Goal: Transaction & Acquisition: Purchase product/service

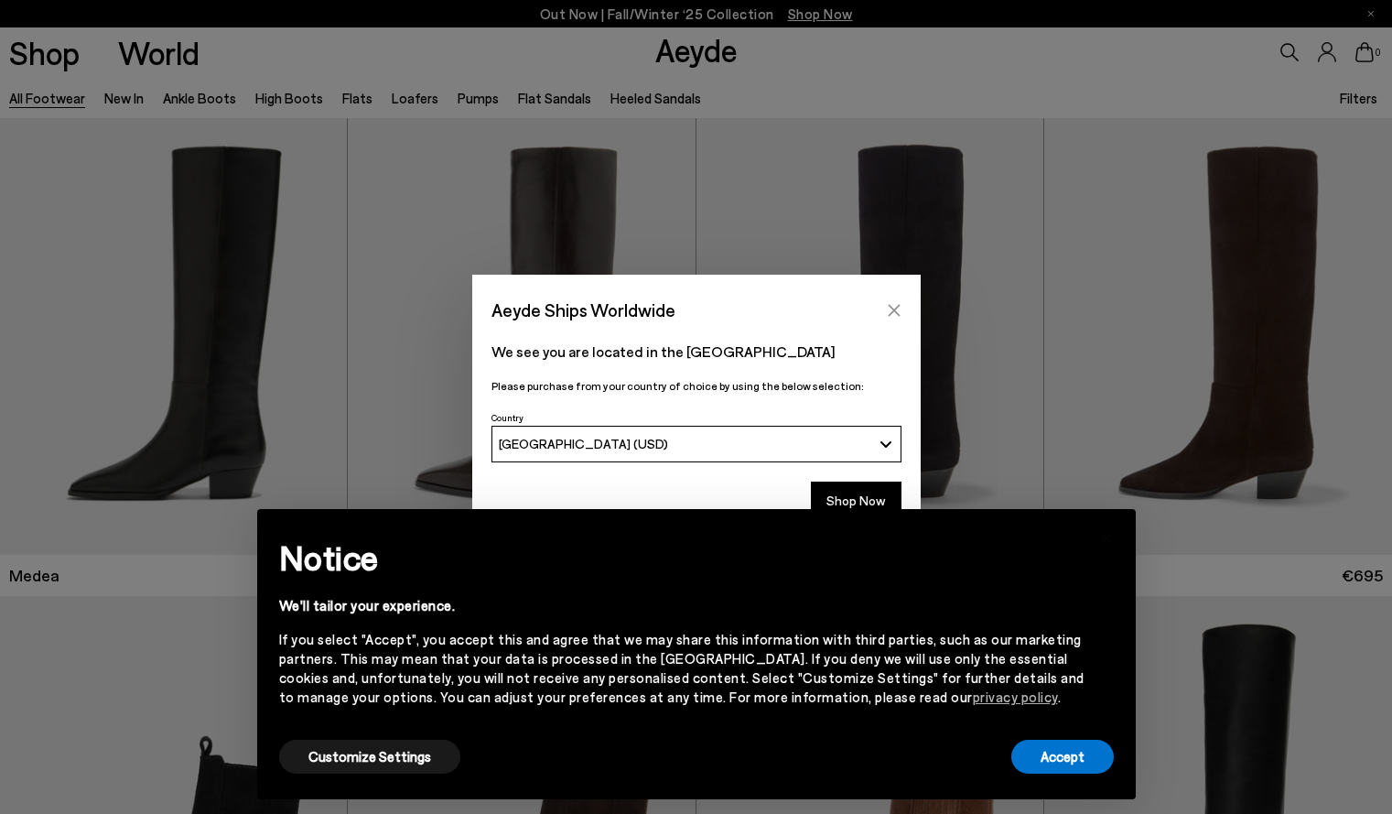
click at [887, 315] on icon "Close" at bounding box center [894, 310] width 15 height 15
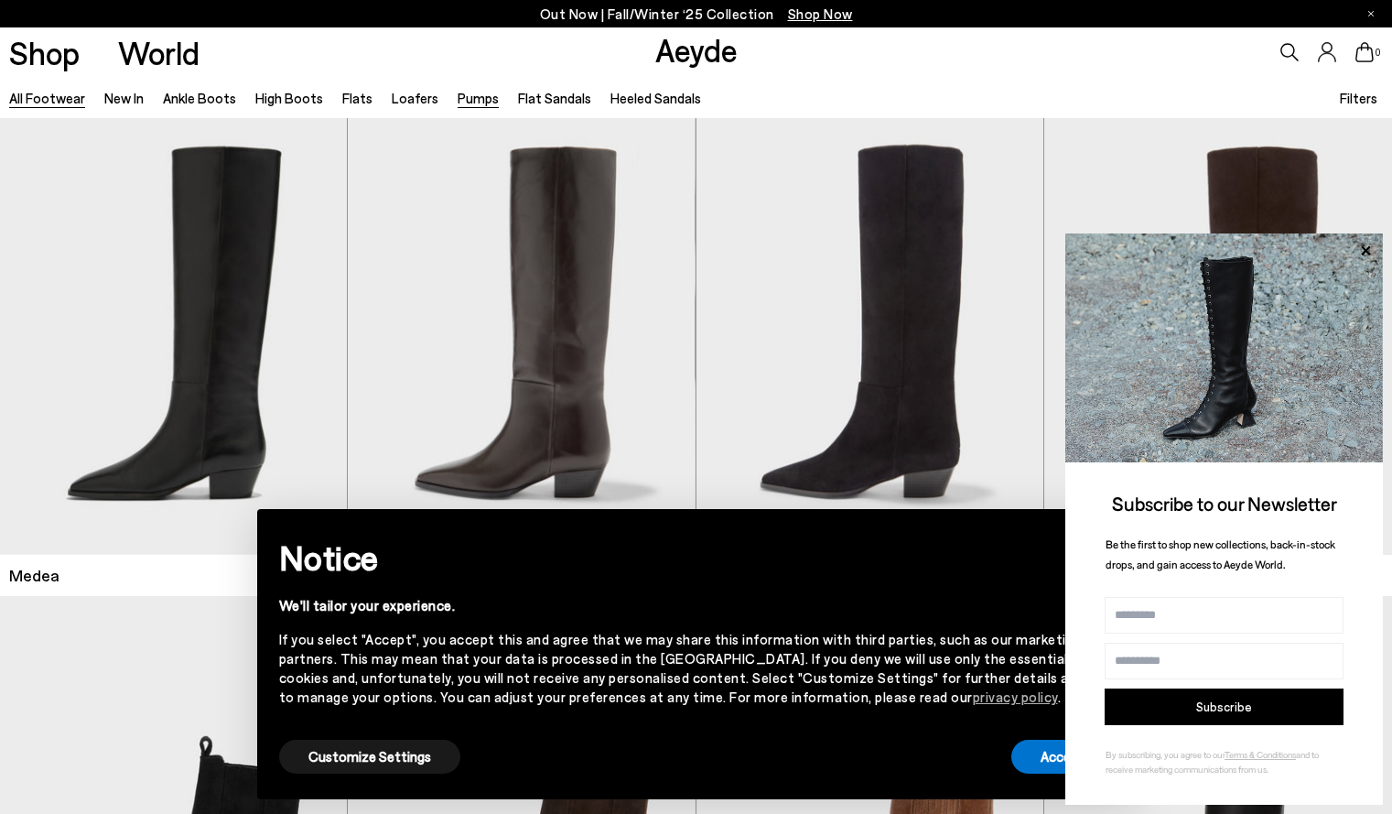
click at [469, 92] on link "Pumps" at bounding box center [478, 98] width 41 height 16
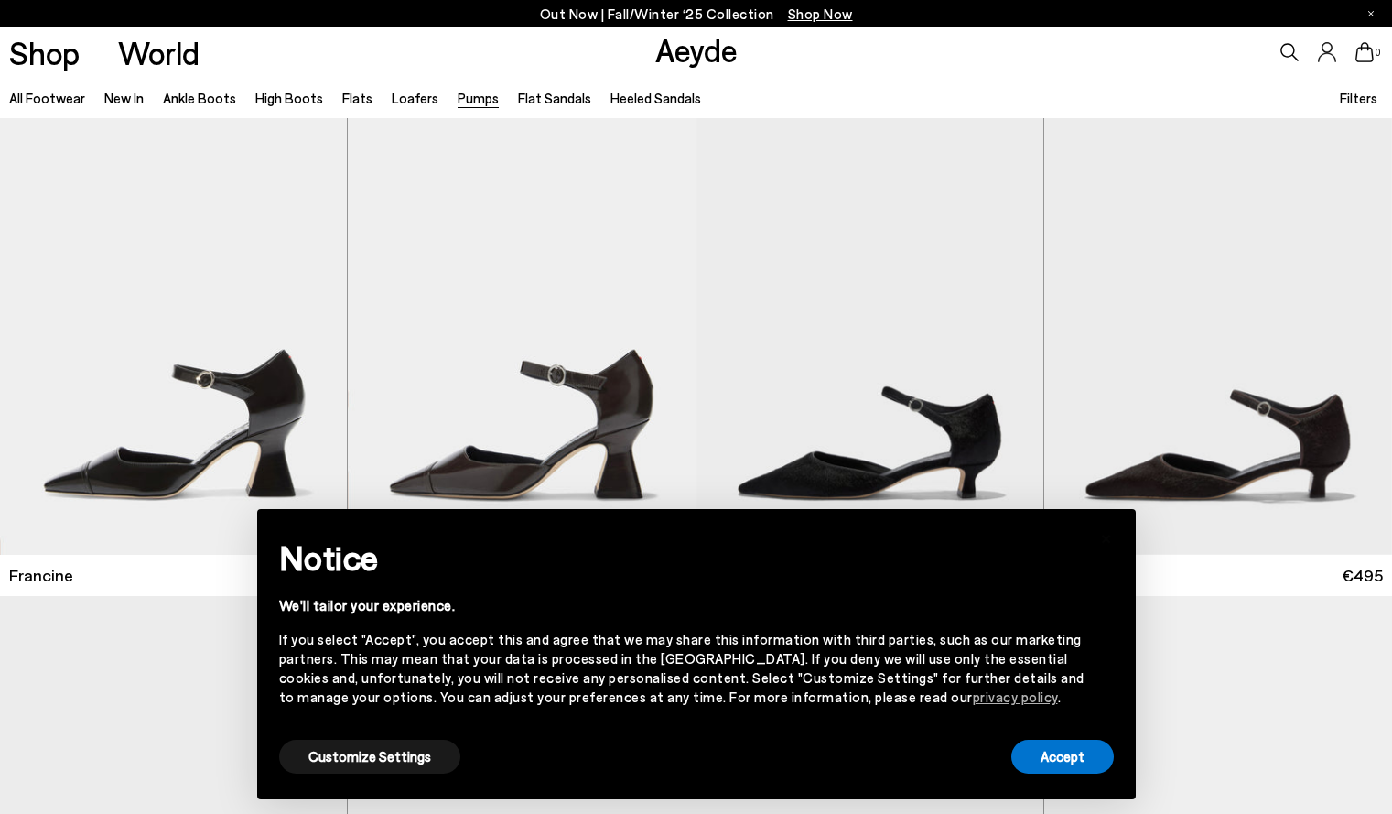
click at [1353, 101] on span "Filters" at bounding box center [1359, 98] width 38 height 16
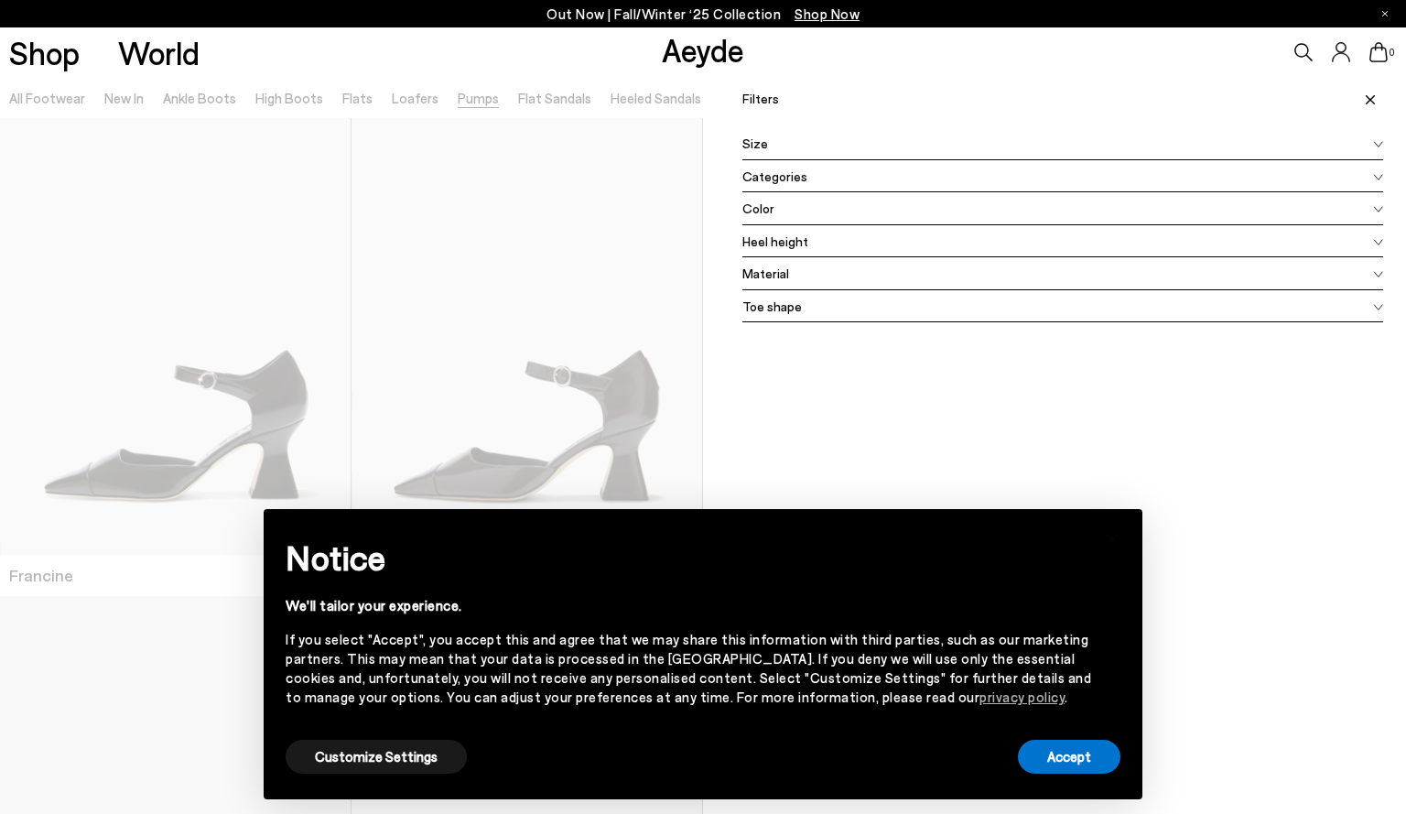
click at [873, 213] on div "Color" at bounding box center [1062, 208] width 641 height 33
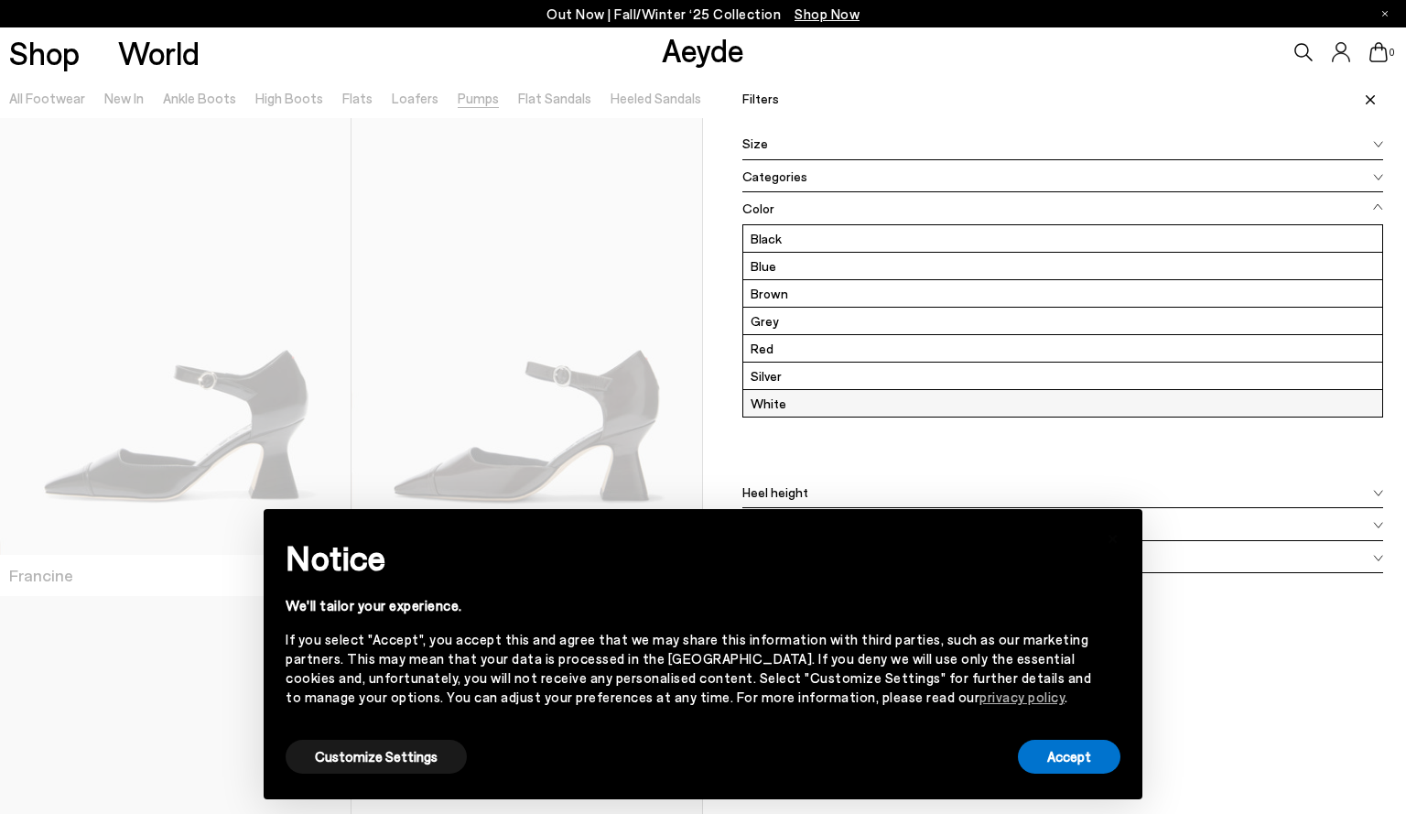
click at [798, 405] on label "White" at bounding box center [1062, 403] width 639 height 27
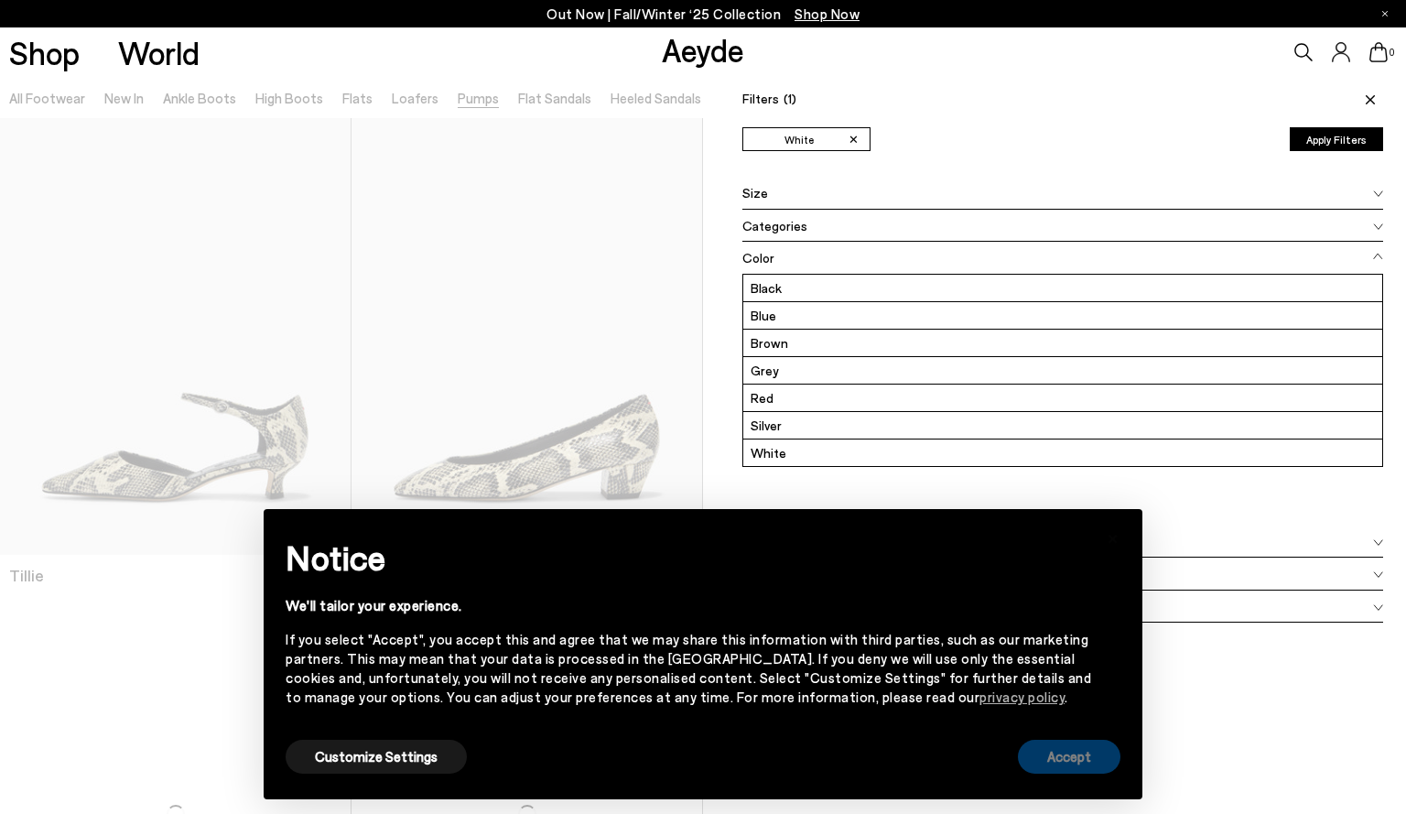
click at [1060, 764] on button "Accept" at bounding box center [1069, 757] width 103 height 34
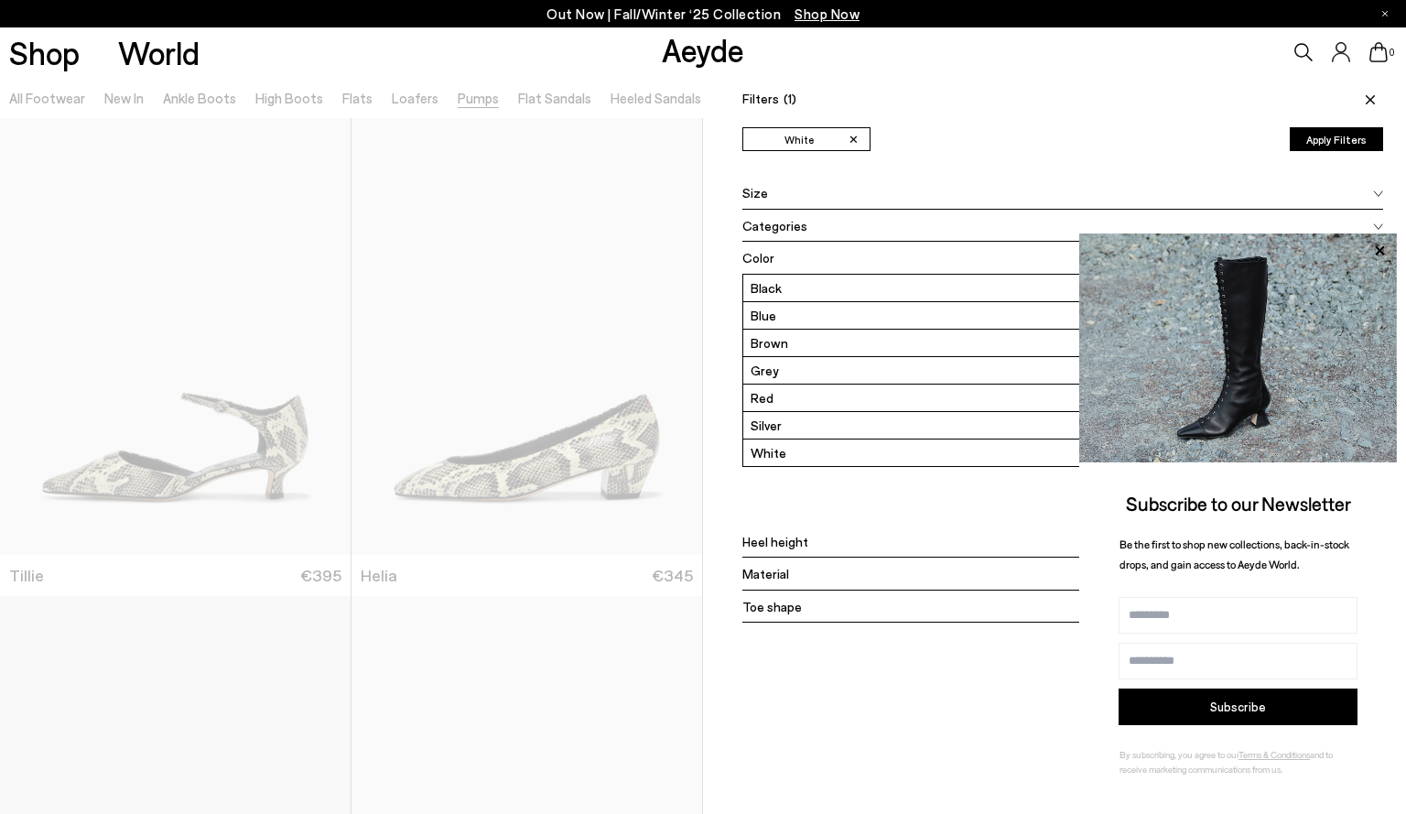
click at [1332, 140] on button "Apply Filters" at bounding box center [1336, 139] width 93 height 24
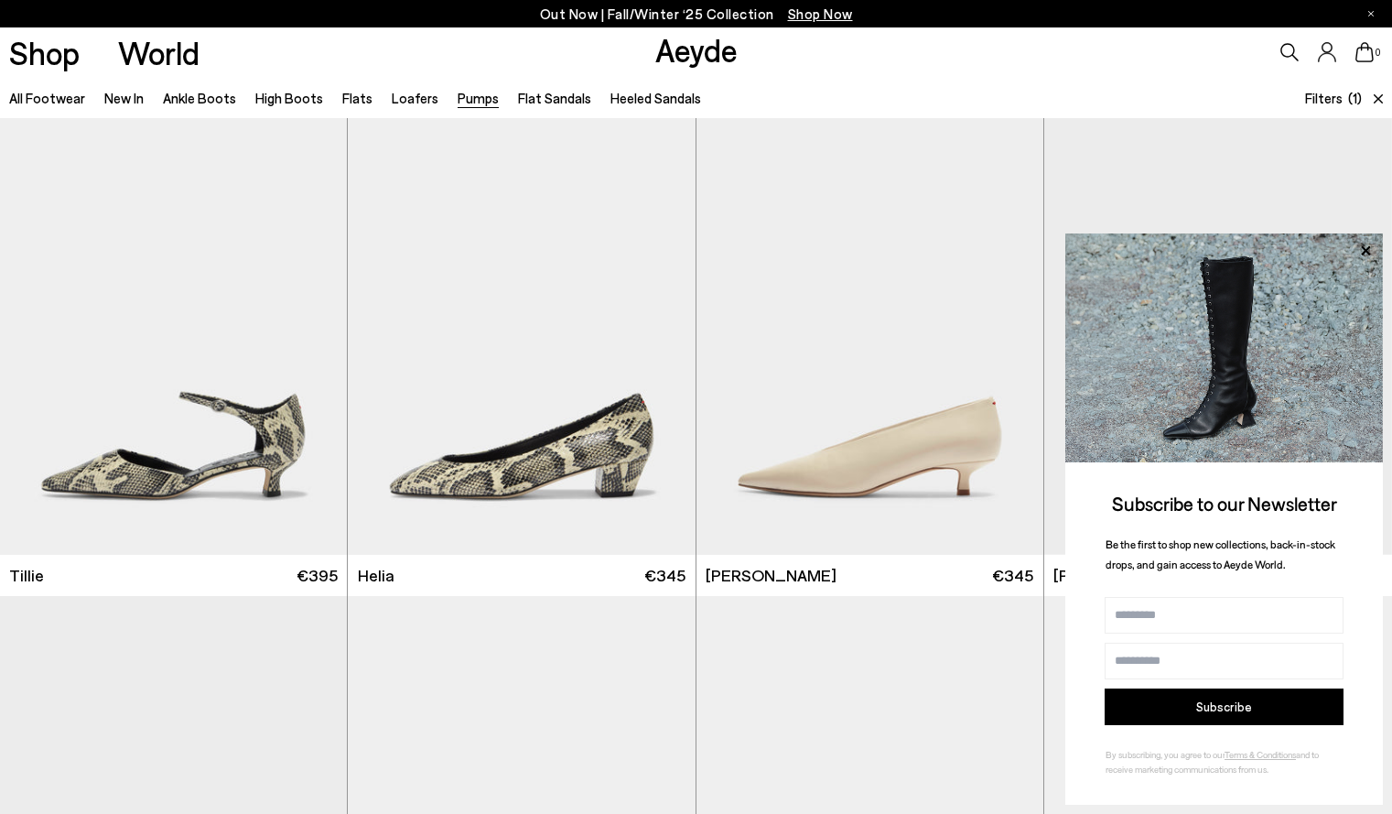
click at [1380, 96] on icon at bounding box center [1378, 98] width 9 height 9
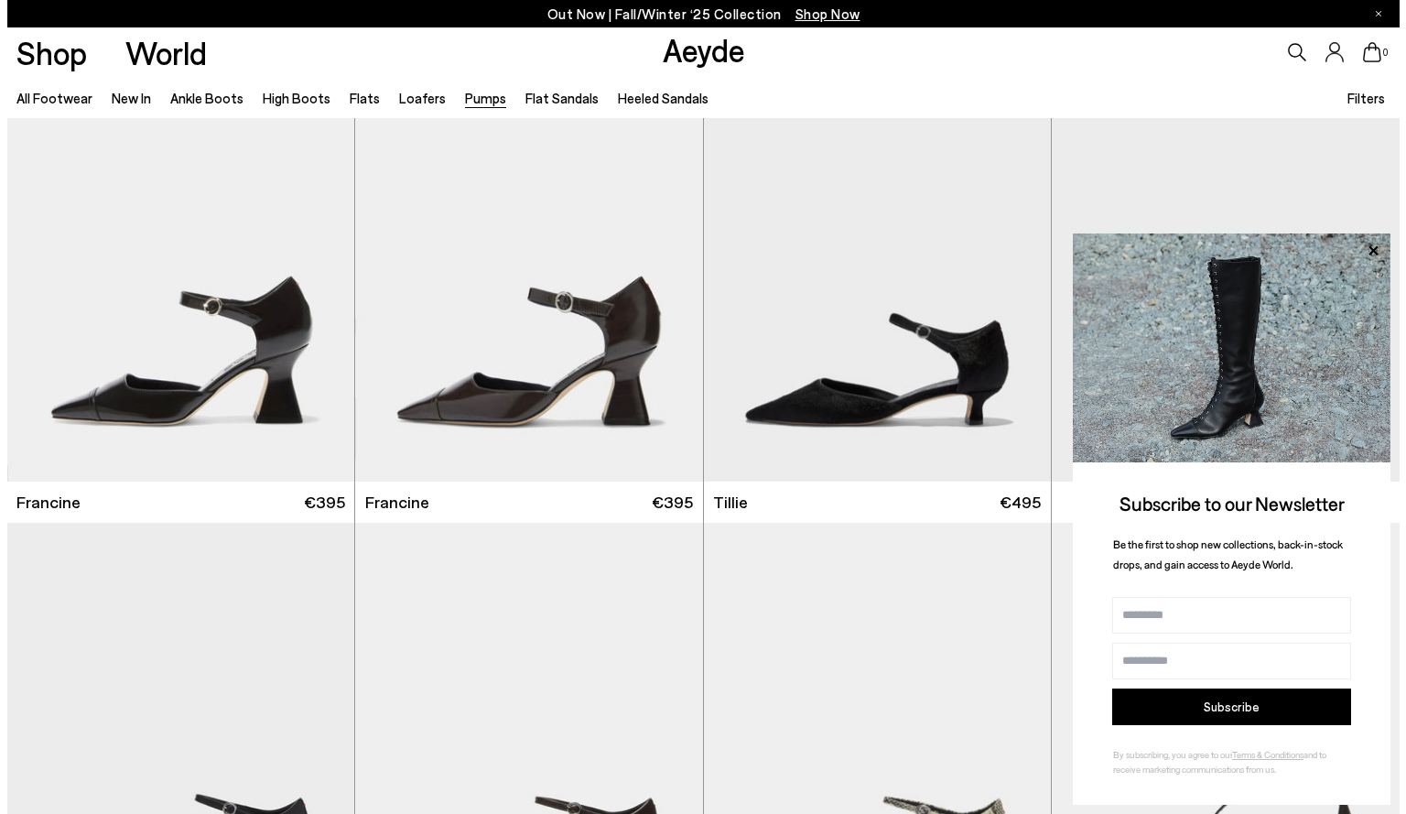
scroll to position [33, 0]
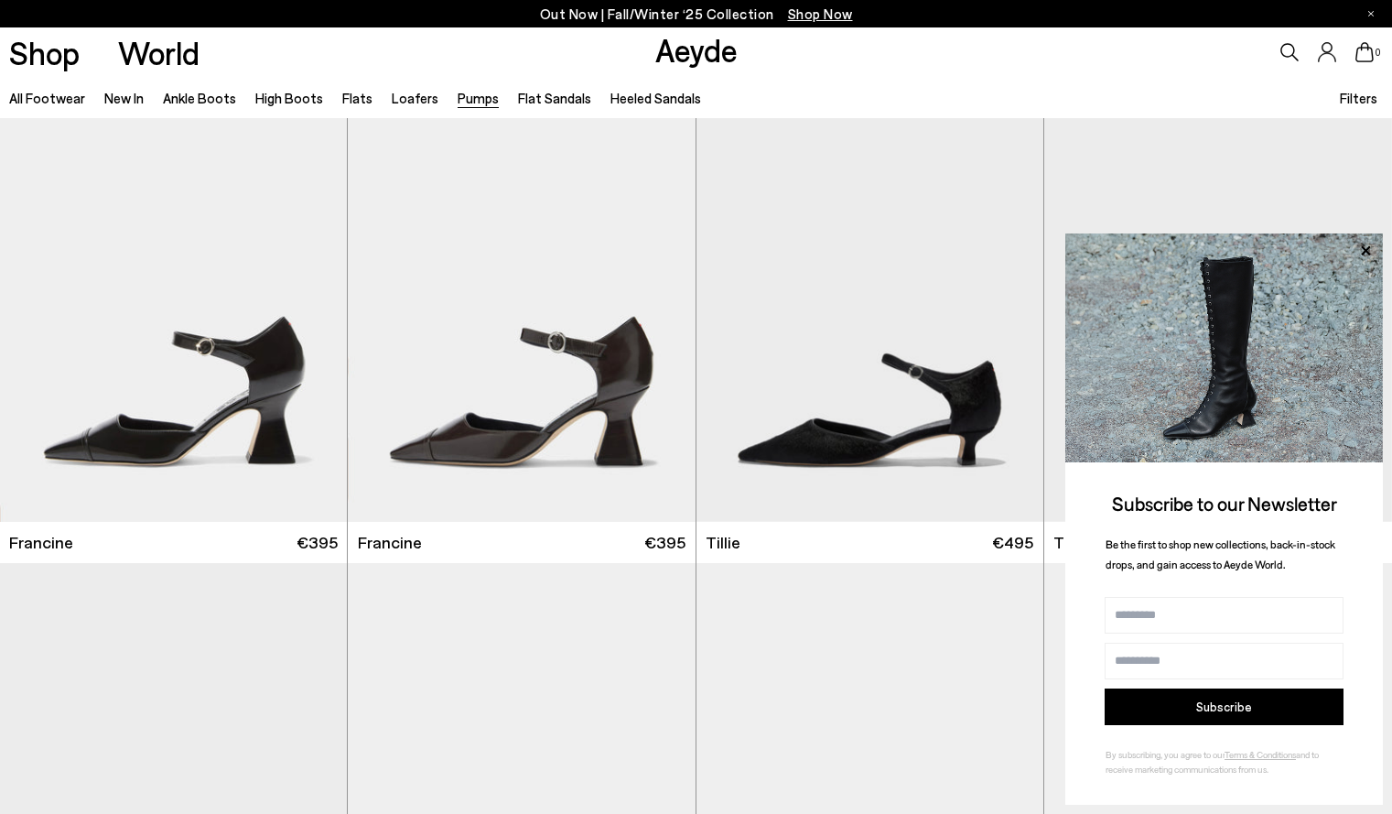
click at [1352, 101] on span "Filters" at bounding box center [1359, 98] width 38 height 16
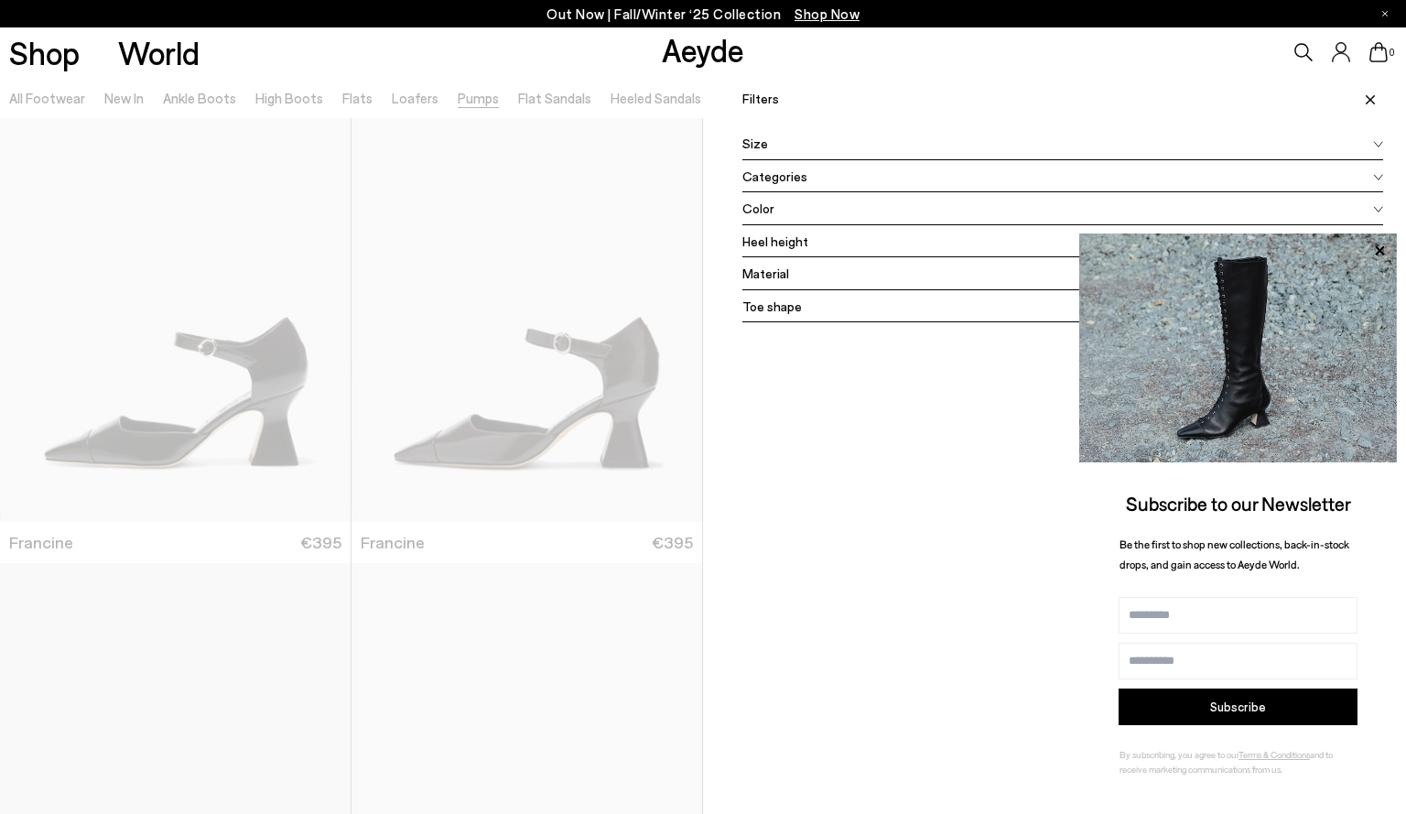
click at [914, 201] on div "Color" at bounding box center [1062, 208] width 641 height 33
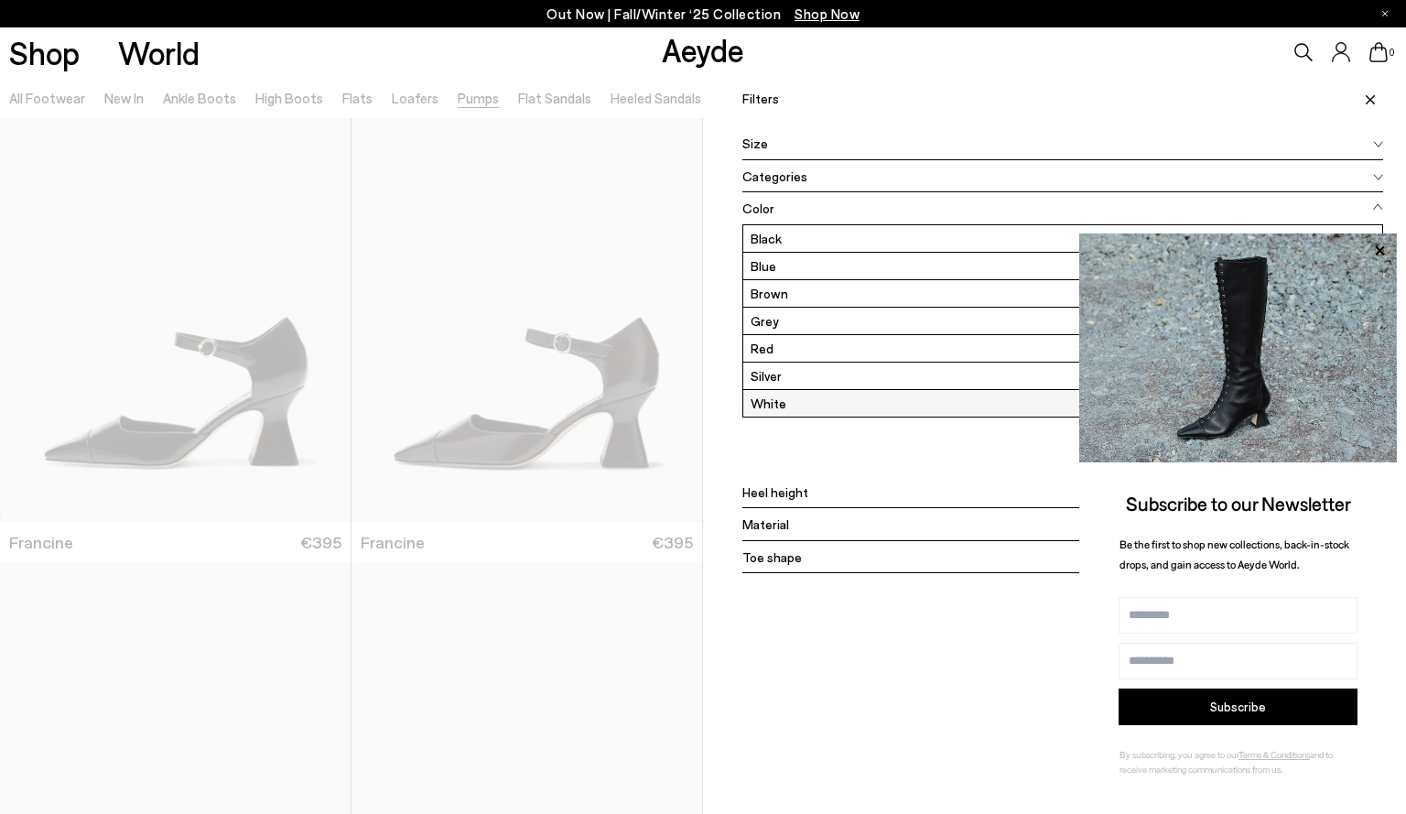
click at [772, 406] on label "White" at bounding box center [1062, 403] width 639 height 27
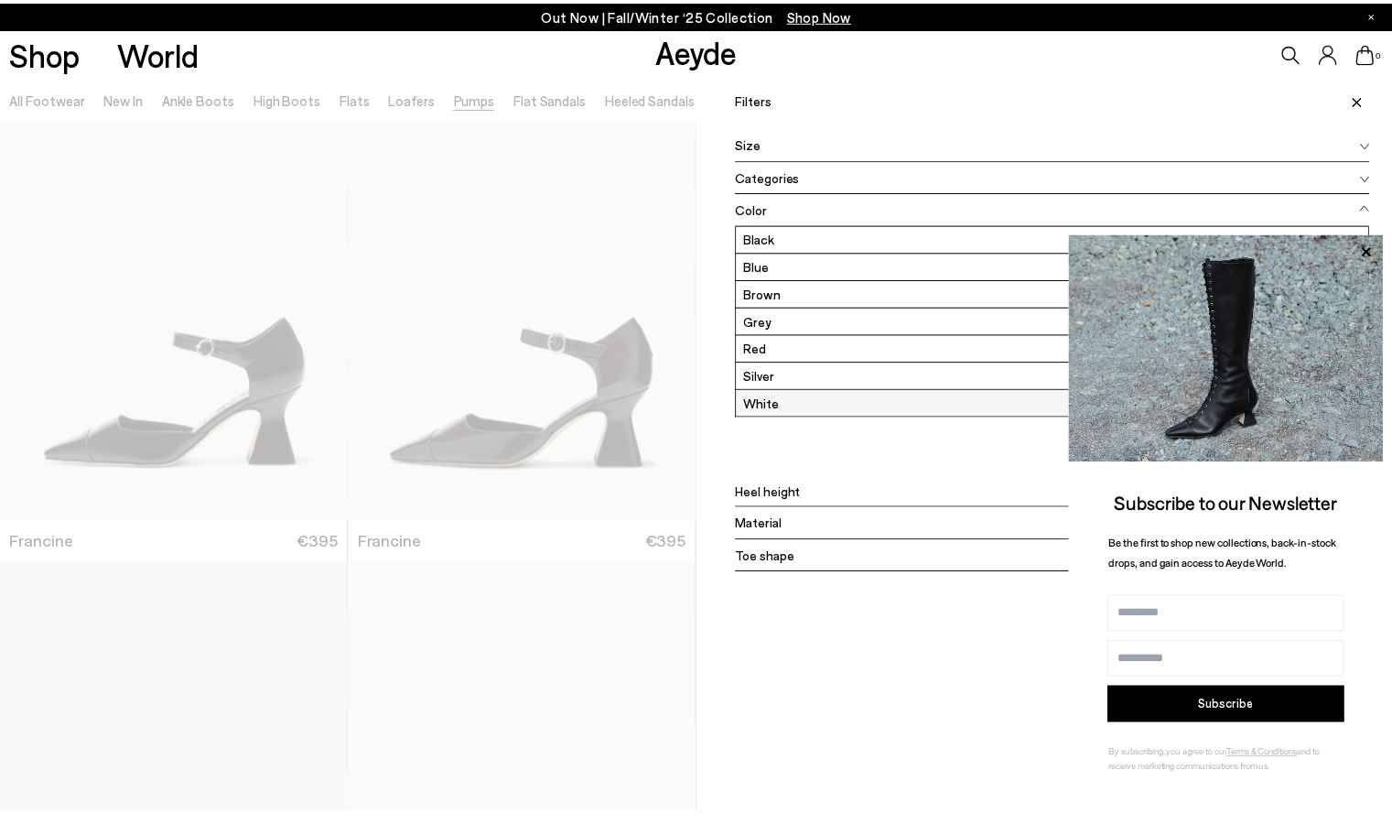
scroll to position [0, 0]
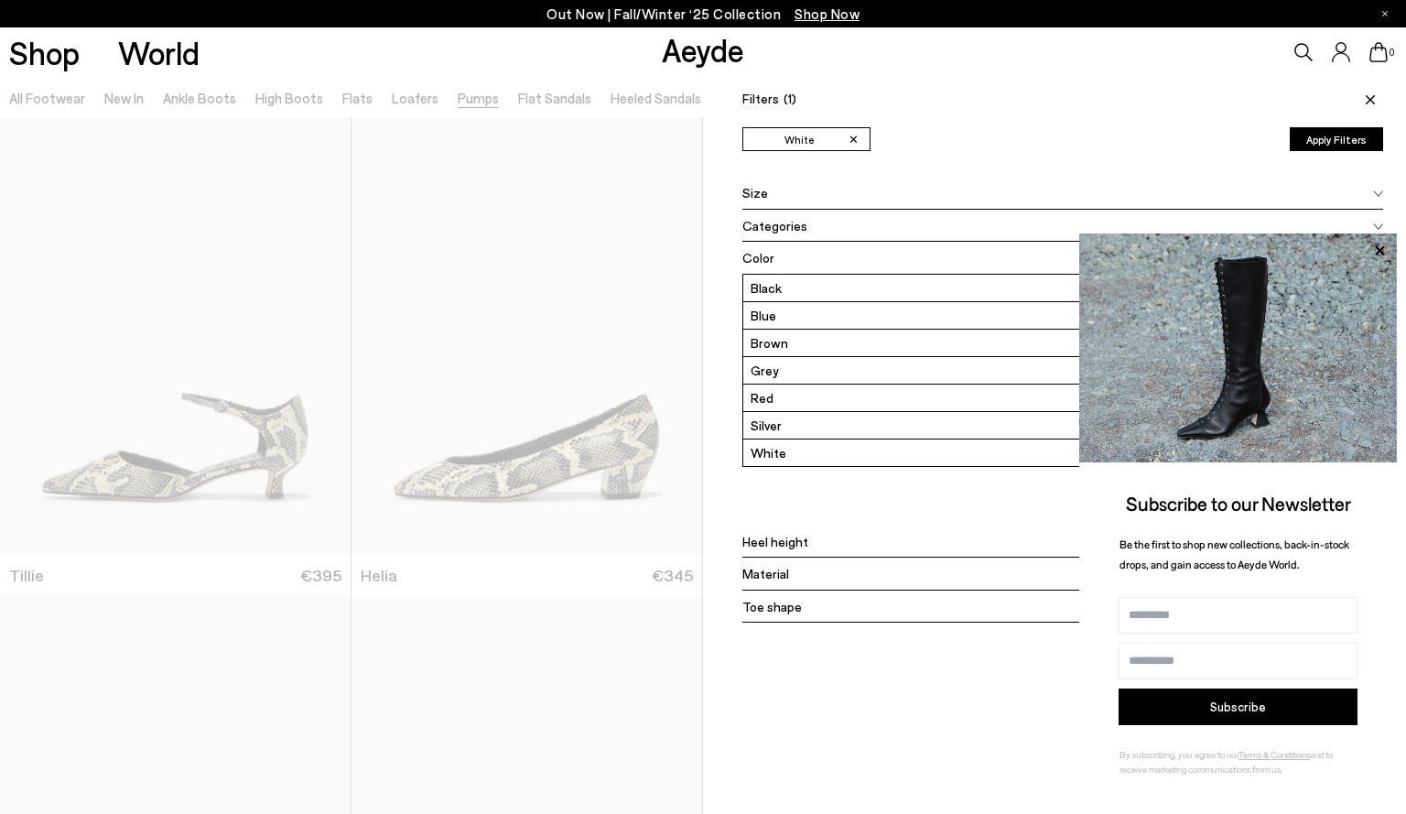
click at [1366, 95] on icon at bounding box center [1370, 99] width 9 height 9
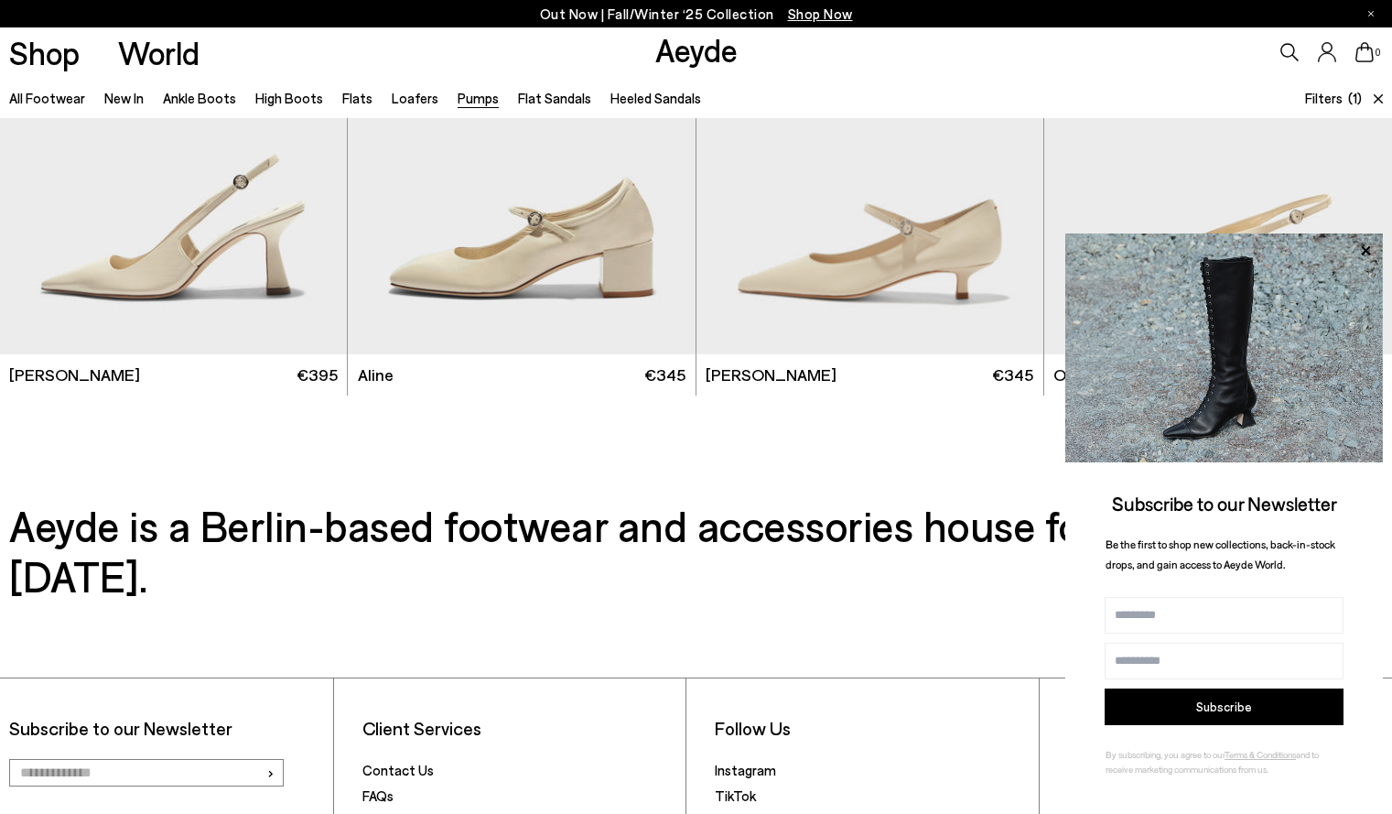
scroll to position [1634, 0]
click at [233, 241] on img "1 / 6" at bounding box center [173, 136] width 347 height 437
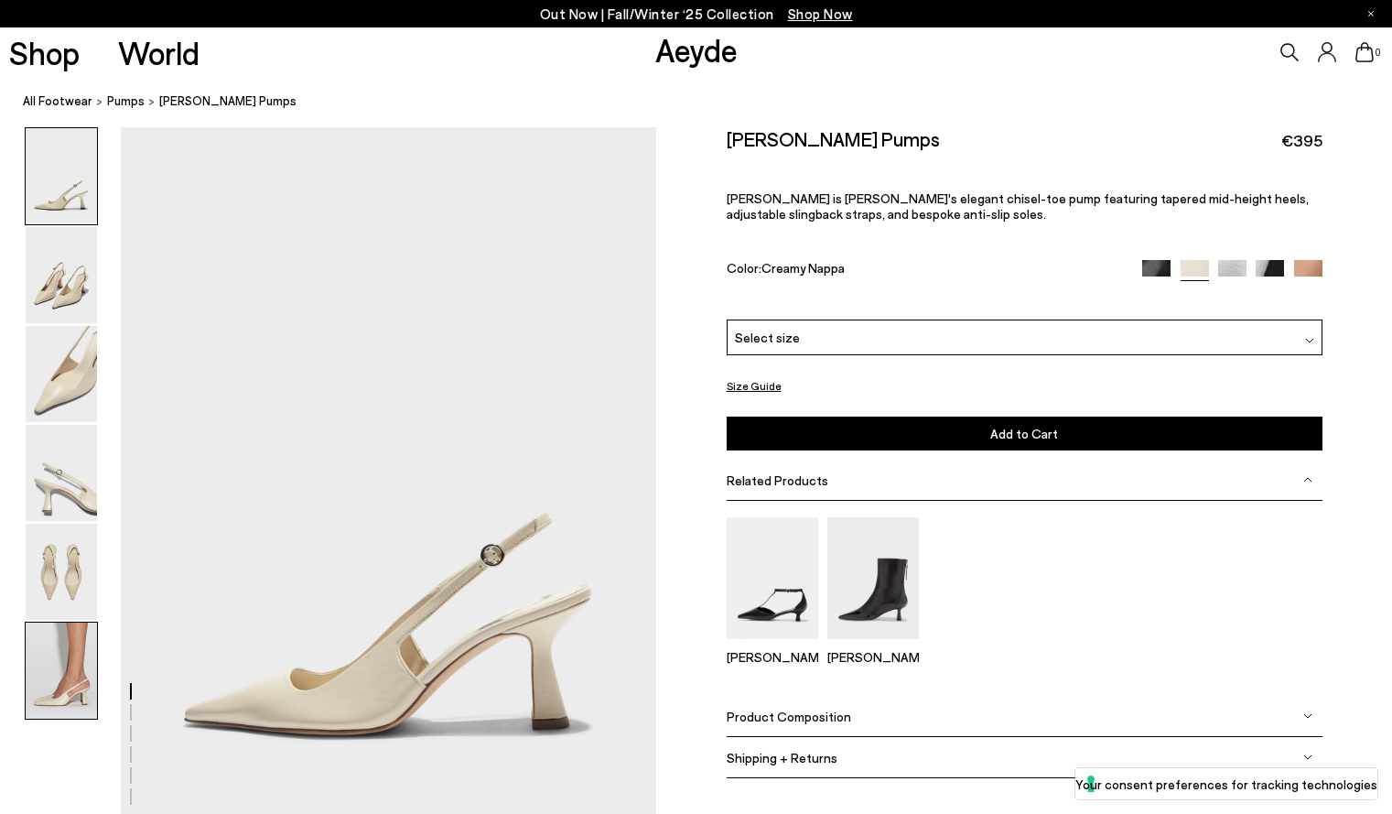
click at [75, 702] on img at bounding box center [61, 671] width 71 height 96
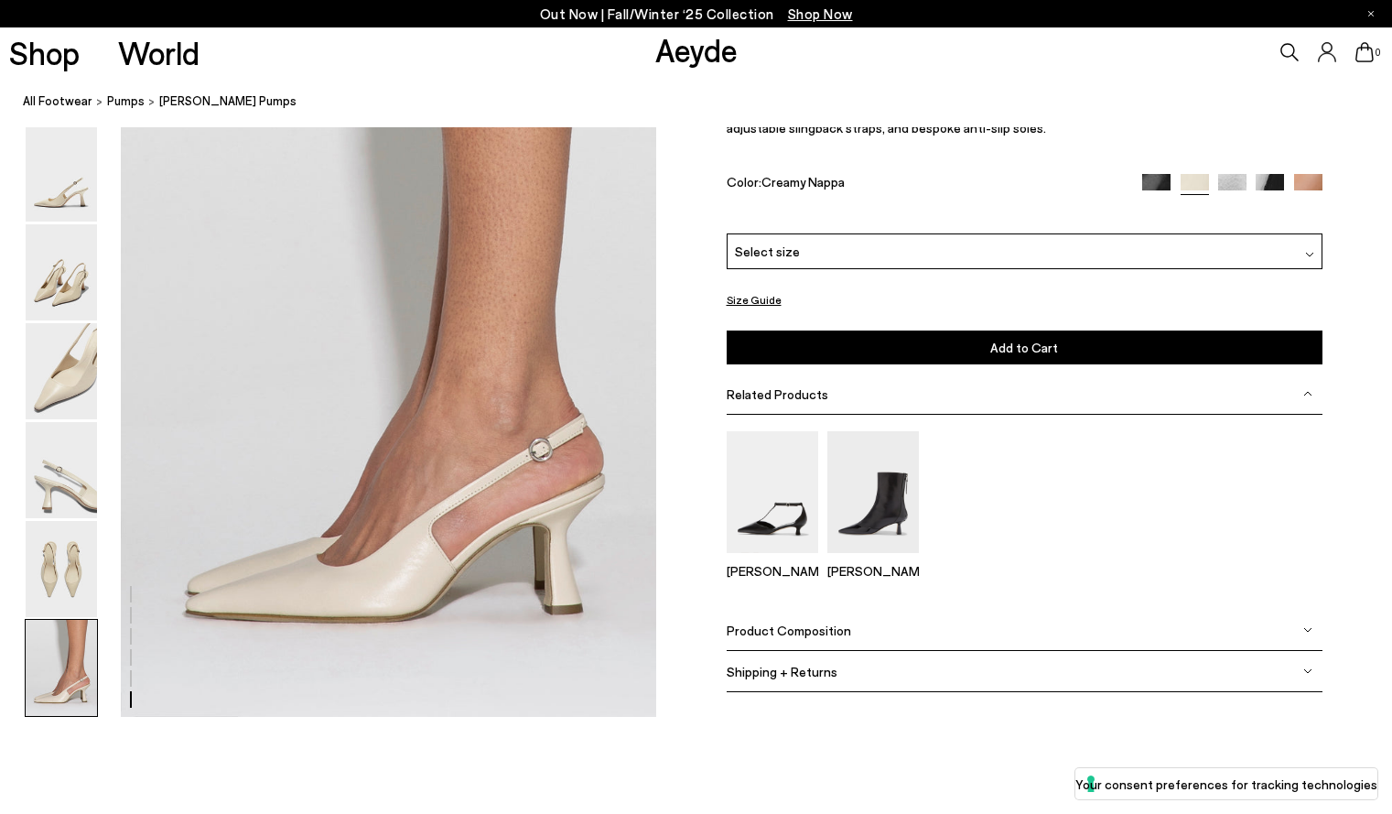
scroll to position [3714, 0]
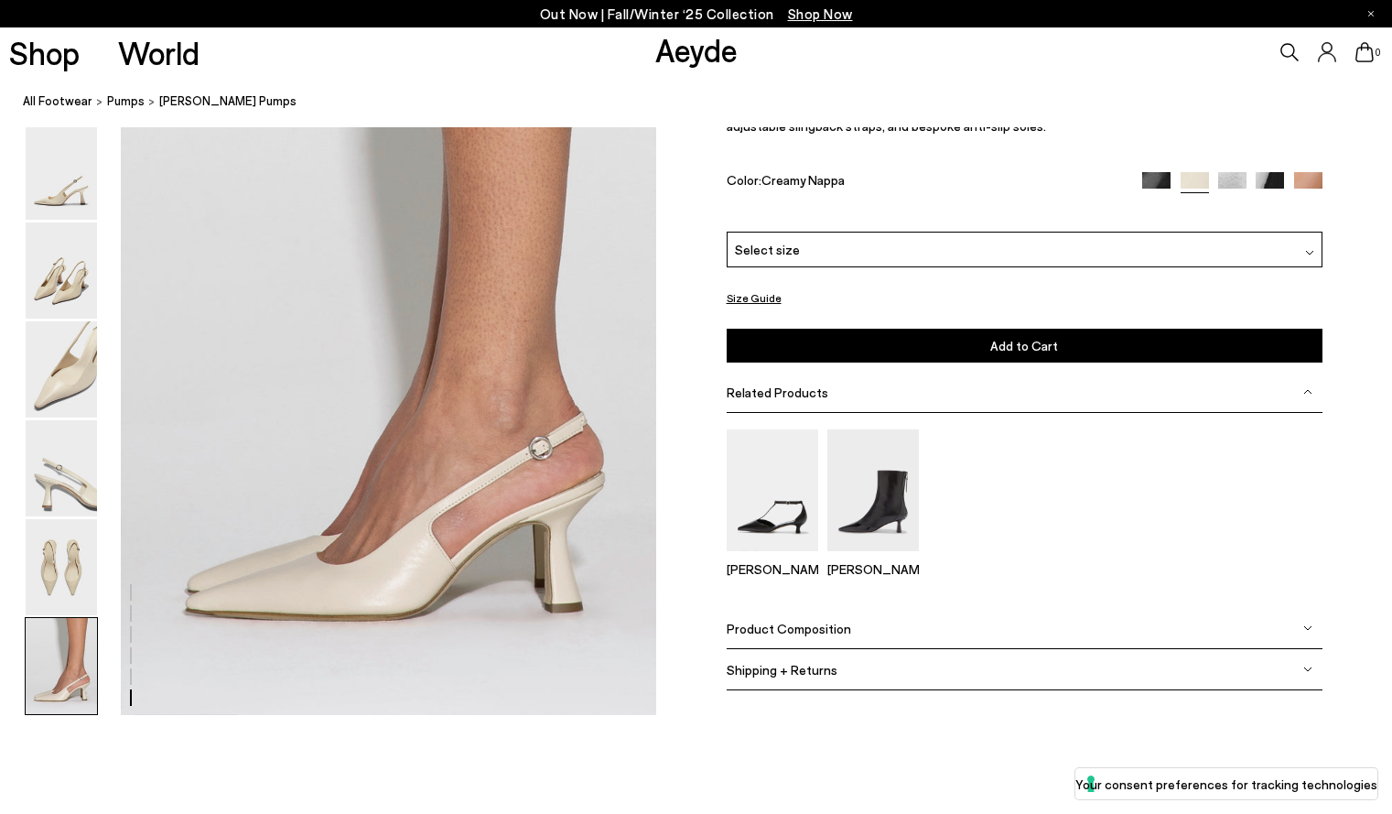
click at [923, 244] on div "Select size" at bounding box center [1025, 250] width 596 height 36
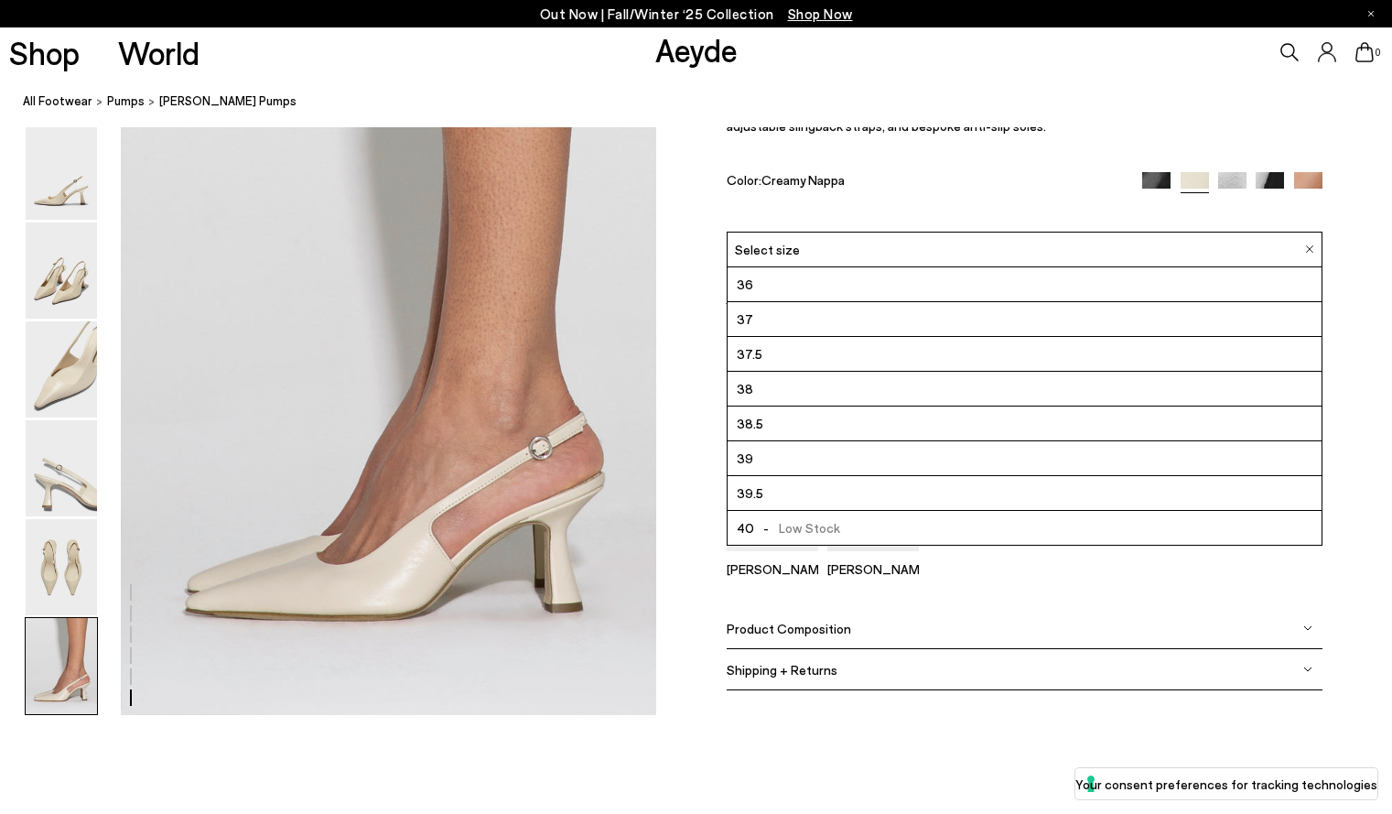
click at [923, 244] on div "Select size" at bounding box center [1025, 250] width 596 height 36
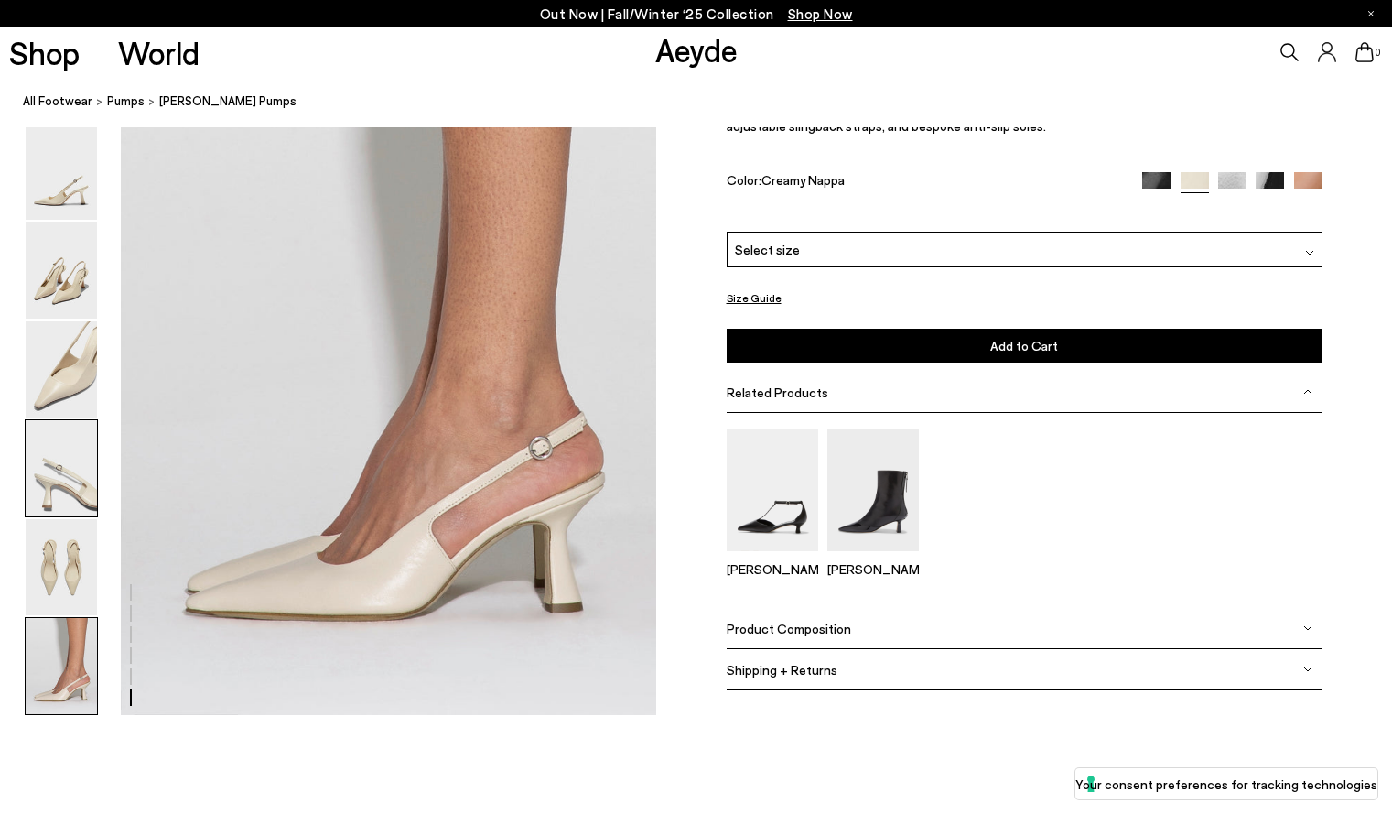
click at [56, 479] on img at bounding box center [61, 468] width 71 height 96
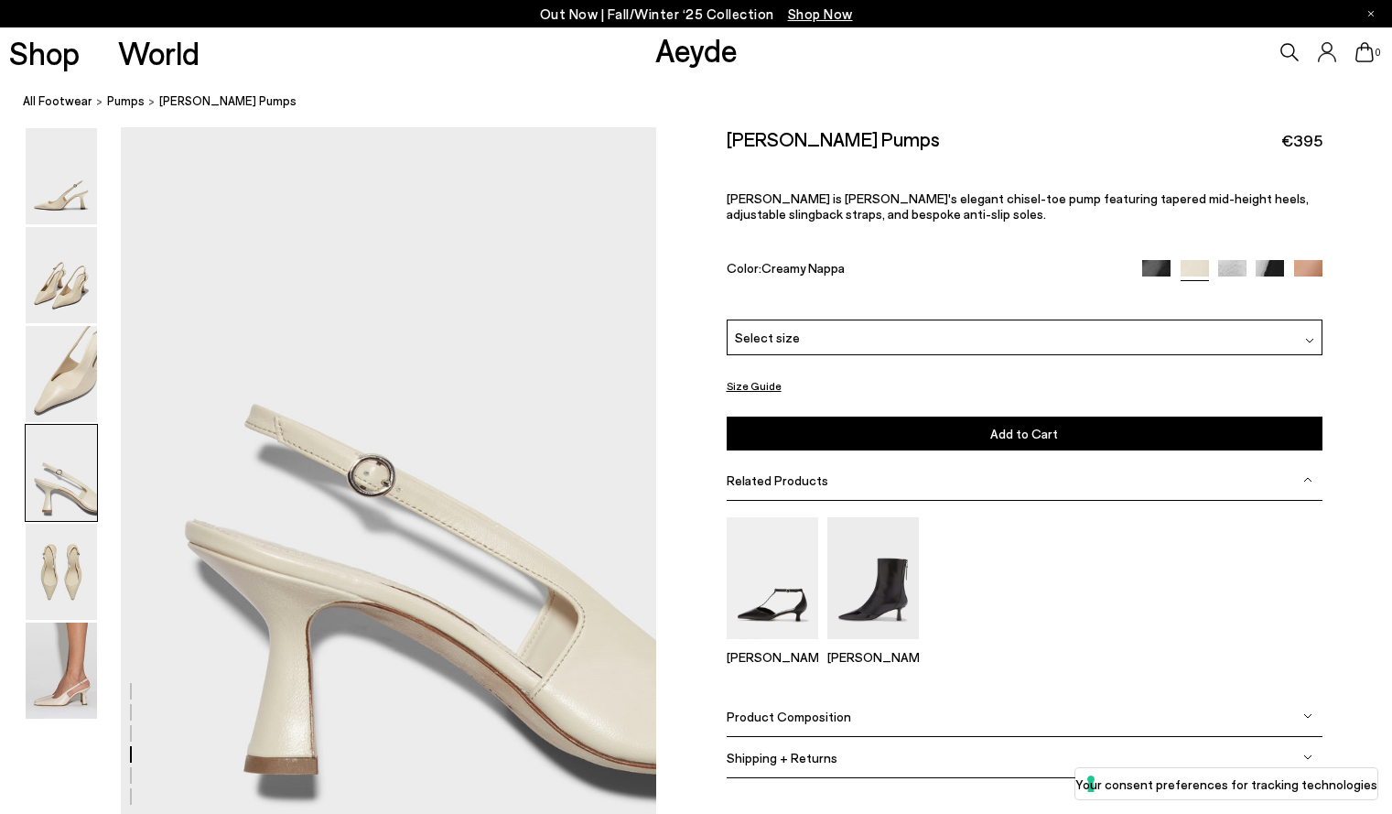
scroll to position [2154, 0]
click at [74, 287] on img at bounding box center [61, 275] width 71 height 96
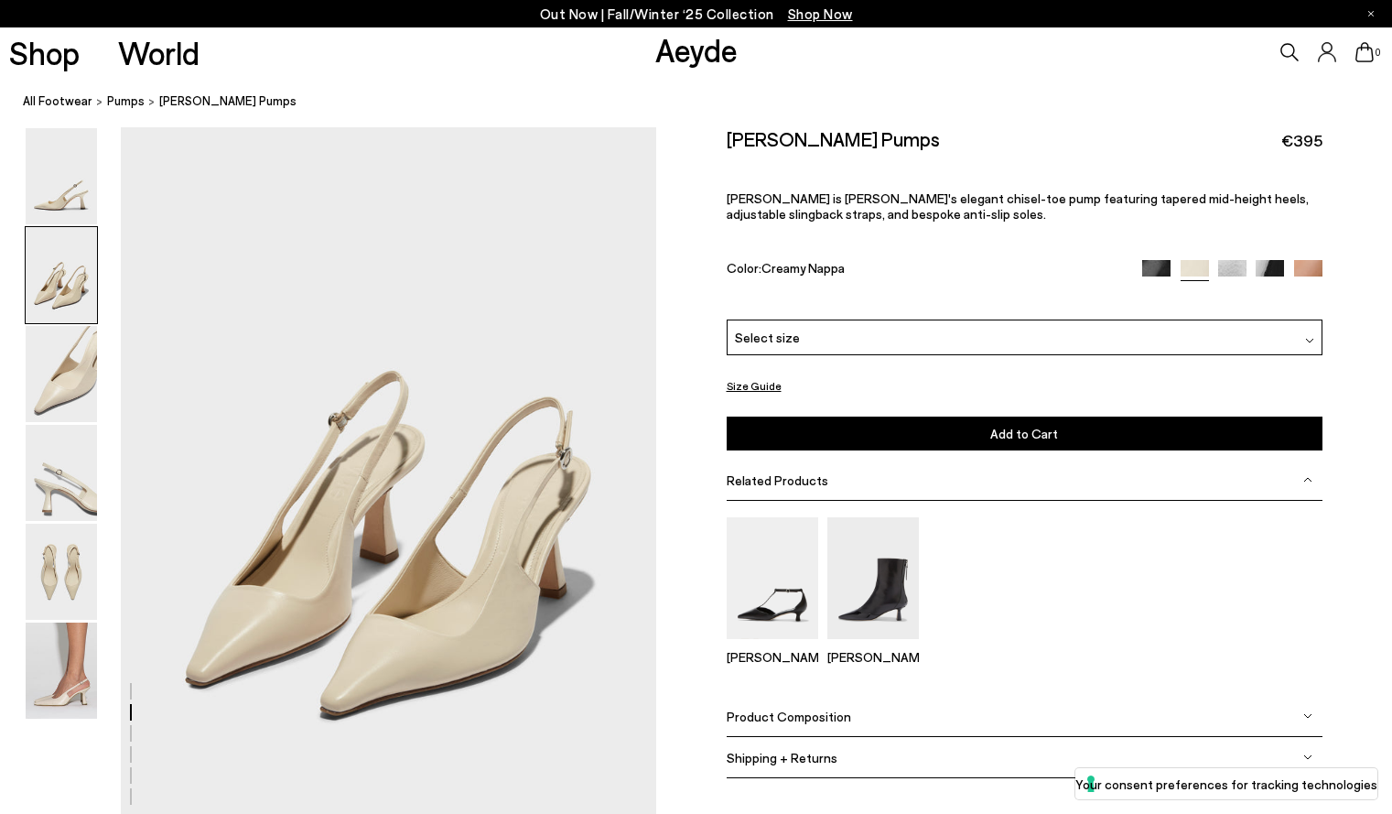
scroll to position [720, 0]
